Goal: Find specific page/section: Find specific page/section

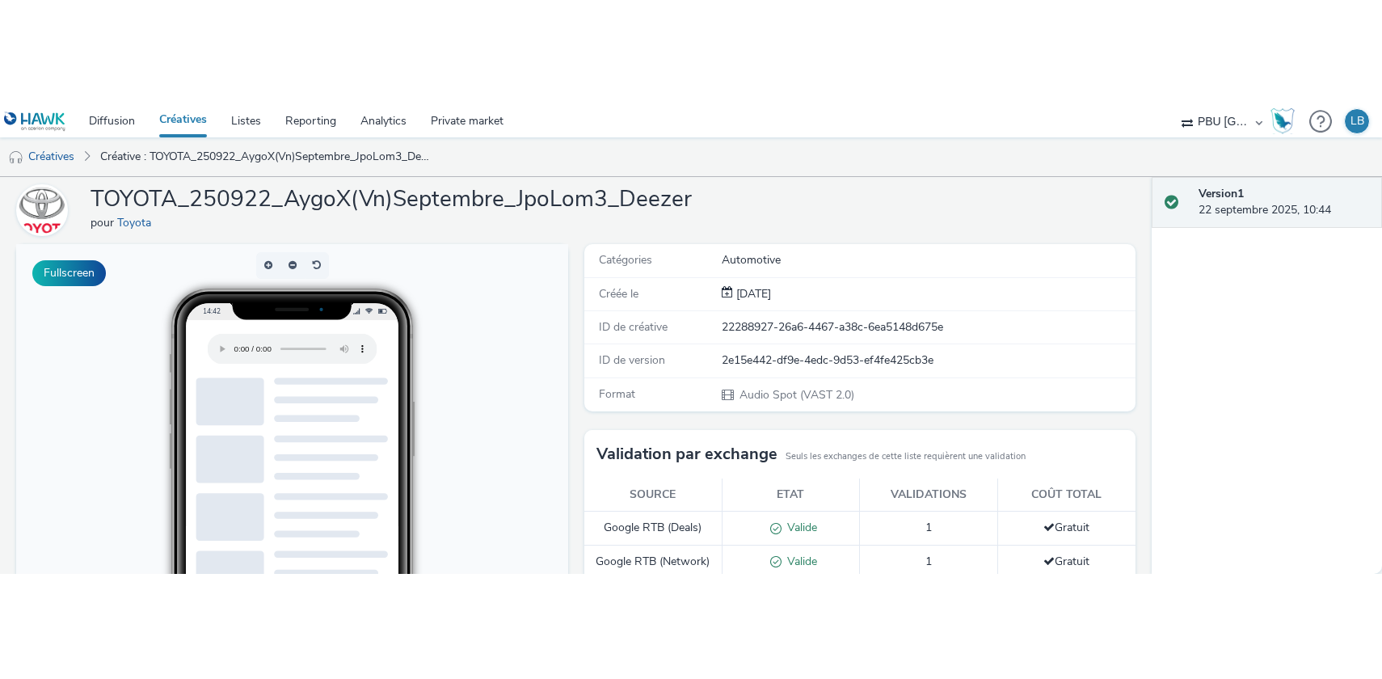
scroll to position [81, 0]
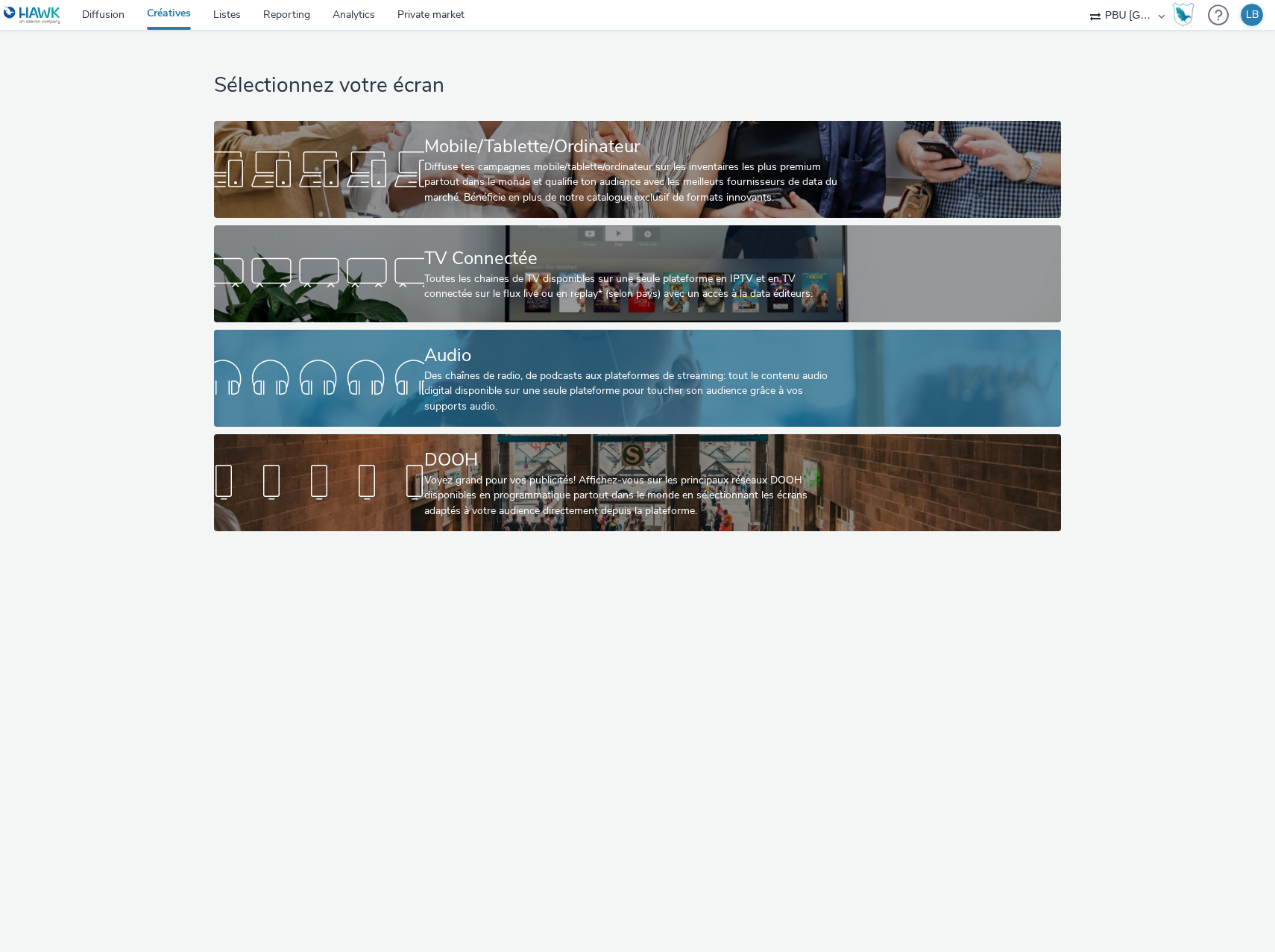
click at [453, 351] on div "Audio" at bounding box center [635, 355] width 421 height 26
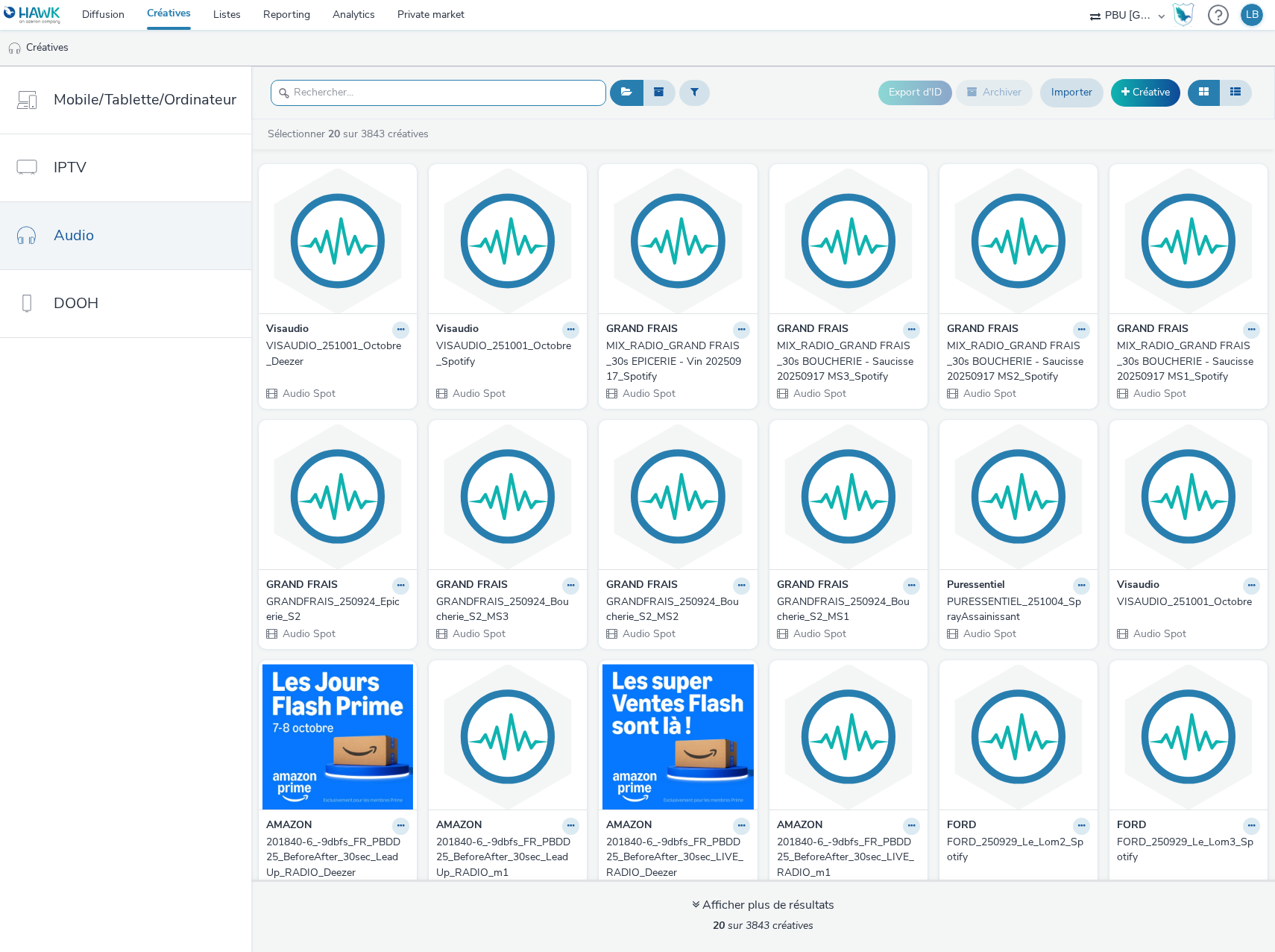
click at [383, 87] on input "text" at bounding box center [438, 92] width 336 height 26
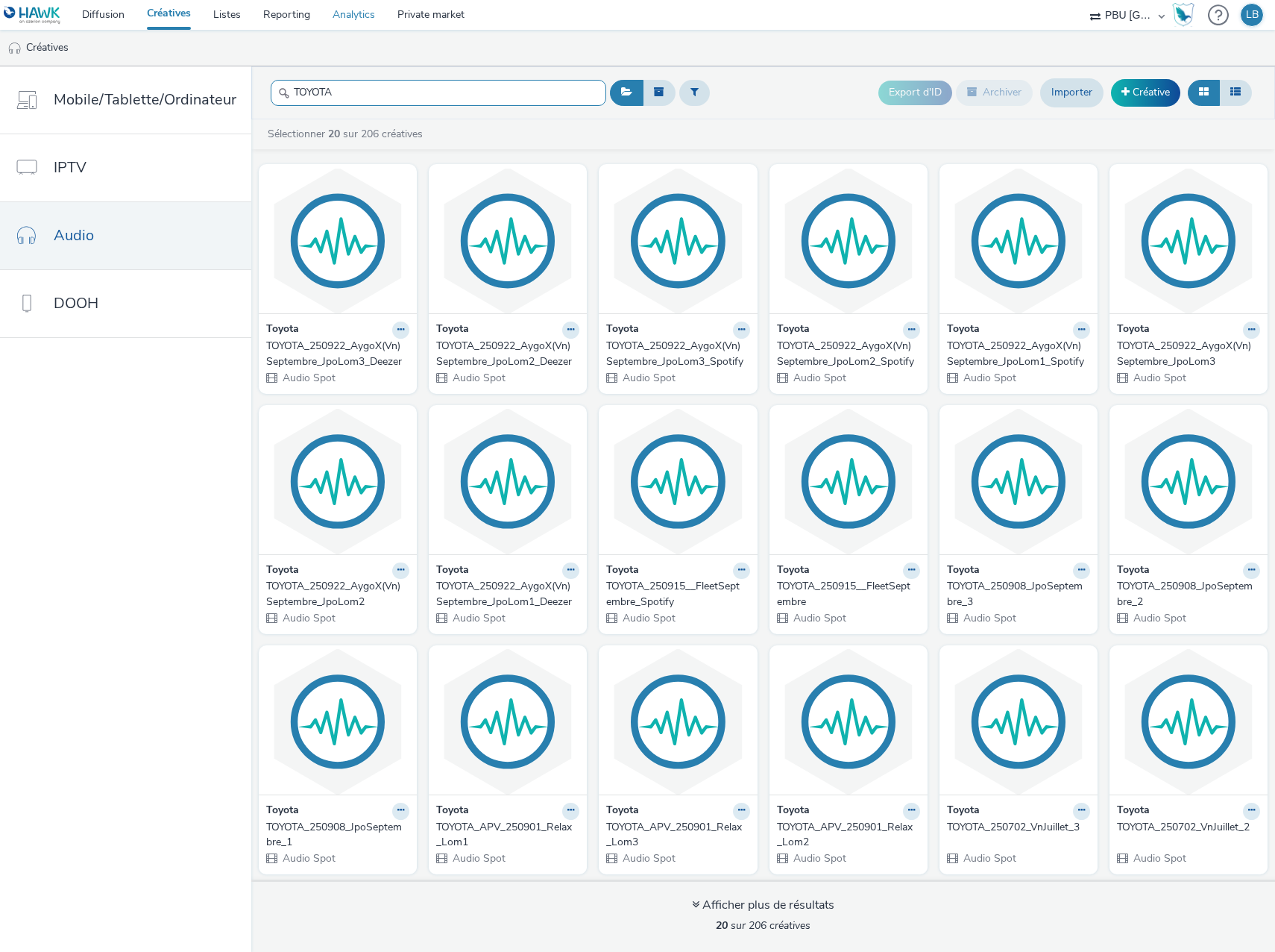
type input "TOYOTA"
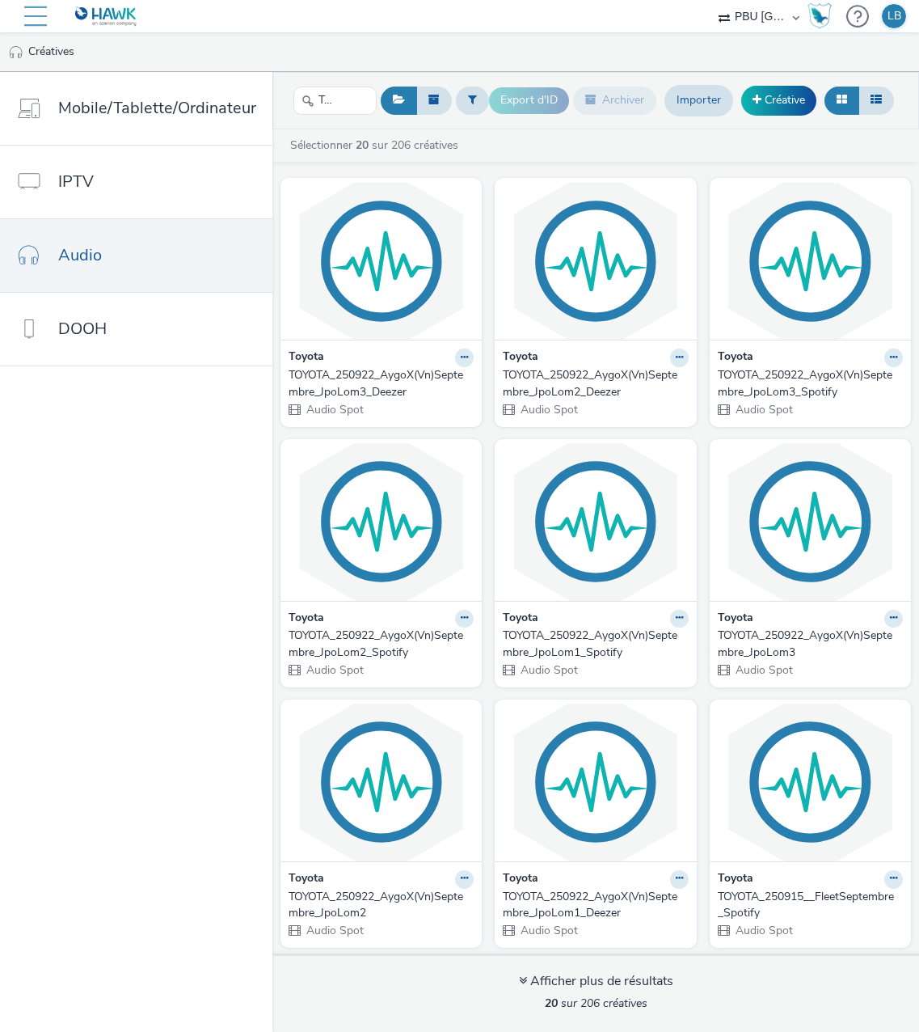
click at [30, 13] on div at bounding box center [35, 16] width 23 height 32
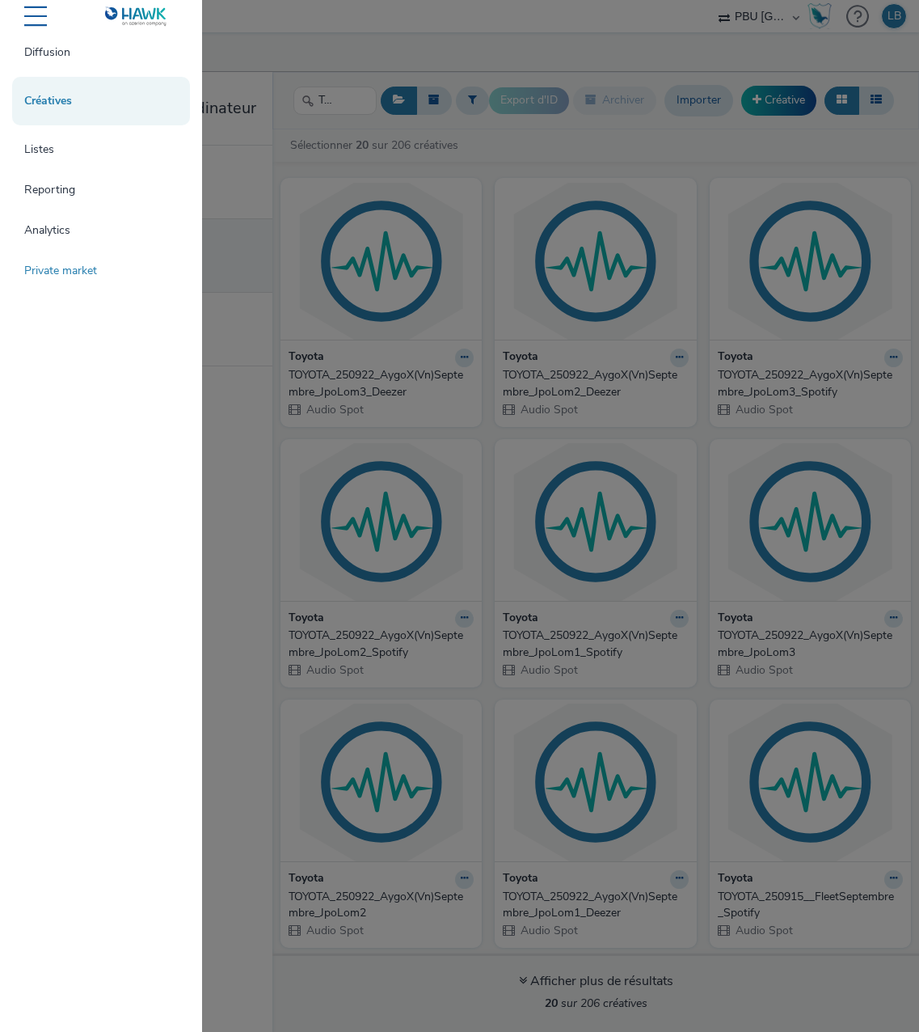
click at [33, 276] on link "Private market" at bounding box center [101, 271] width 178 height 32
